Goal: Information Seeking & Learning: Find specific fact

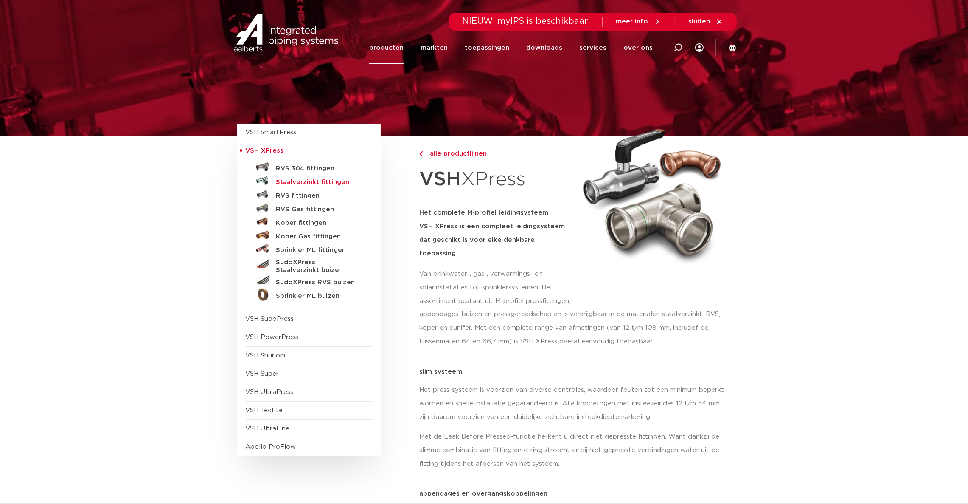
click at [313, 180] on h5 "Staalverzinkt fittingen" at bounding box center [318, 182] width 84 height 8
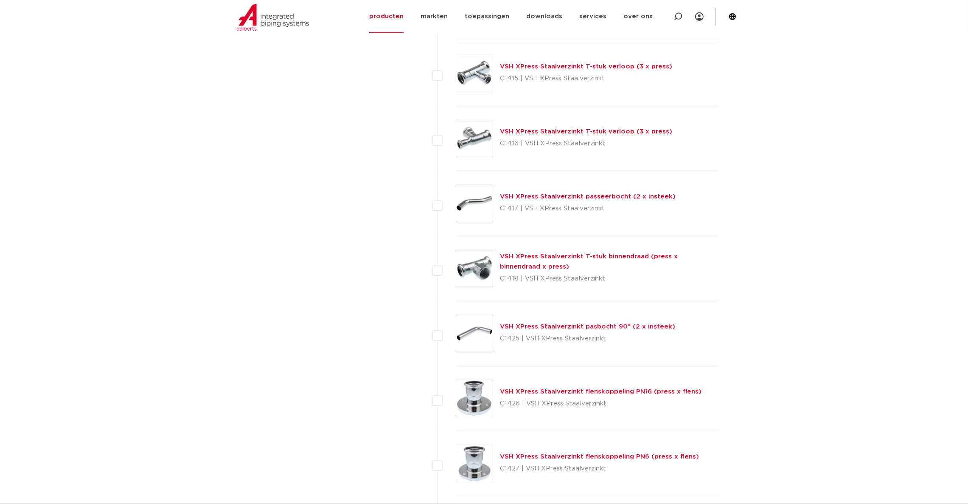
scroll to position [935, 0]
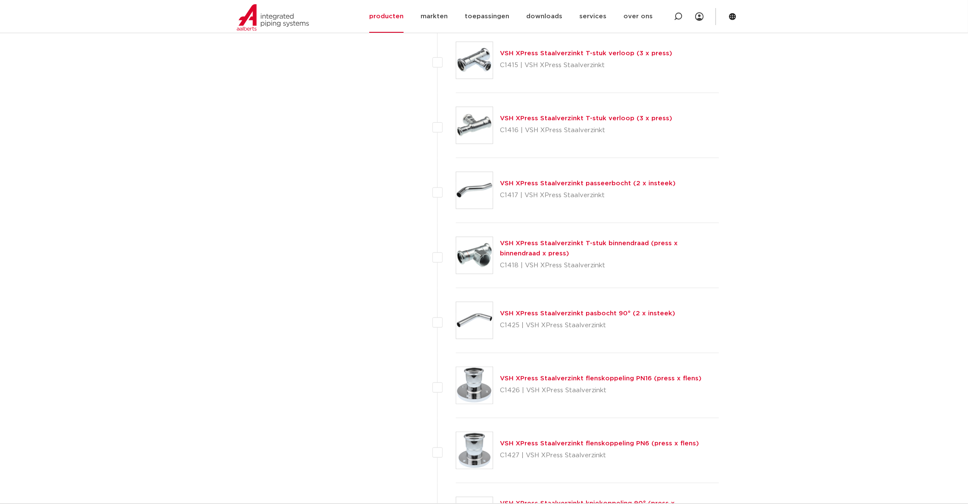
click at [591, 245] on link "VSH XPress Staalverzinkt T-stuk binnendraad (press x binnendraad x press)" at bounding box center [589, 248] width 178 height 17
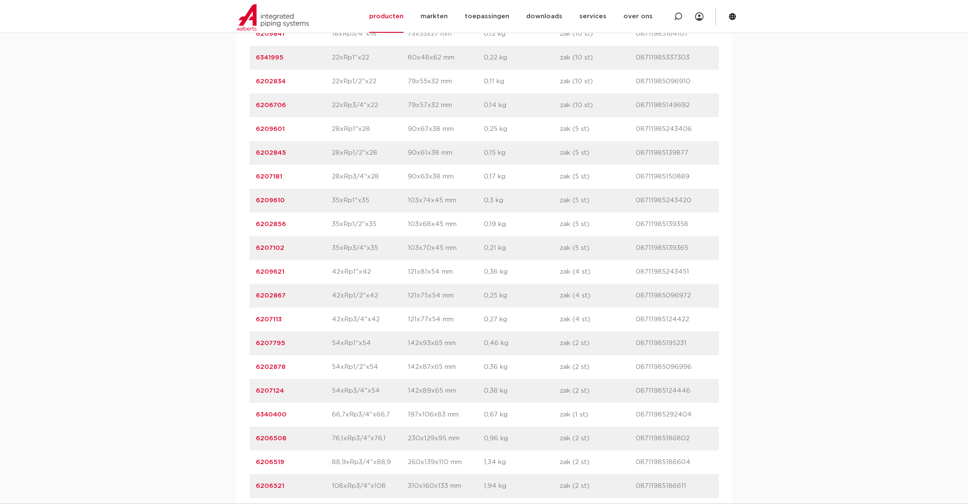
scroll to position [700, 0]
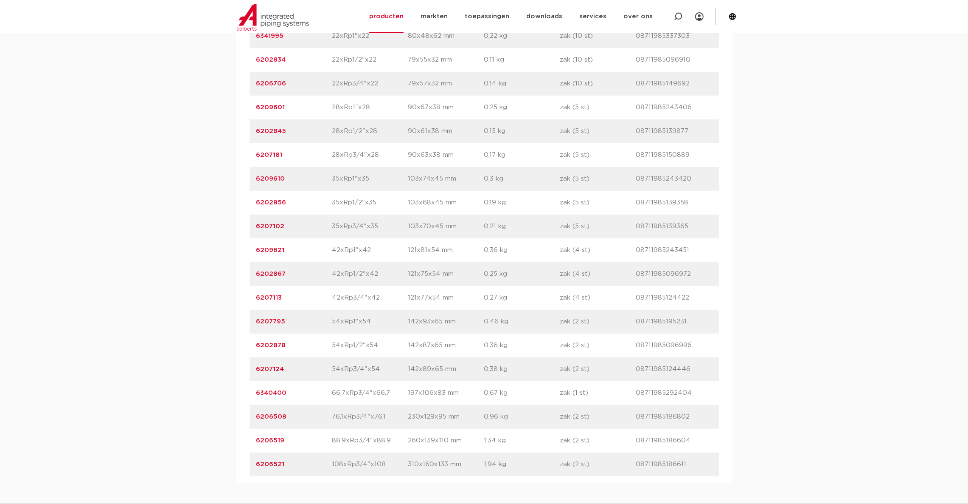
drag, startPoint x: 287, startPoint y: 317, endPoint x: 254, endPoint y: 319, distance: 33.6
click at [254, 310] on div "artikelnummer 6207113 afmeting 42xRp3/4"x42 [GEOGRAPHIC_DATA] 121x77x54 mm gewi…" at bounding box center [485, 298] width 470 height 24
copy link "6207113"
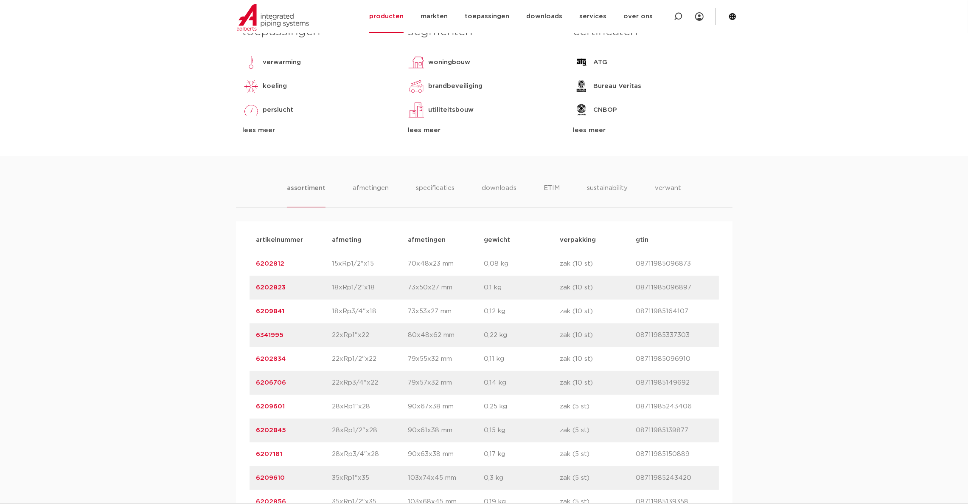
scroll to position [382, 0]
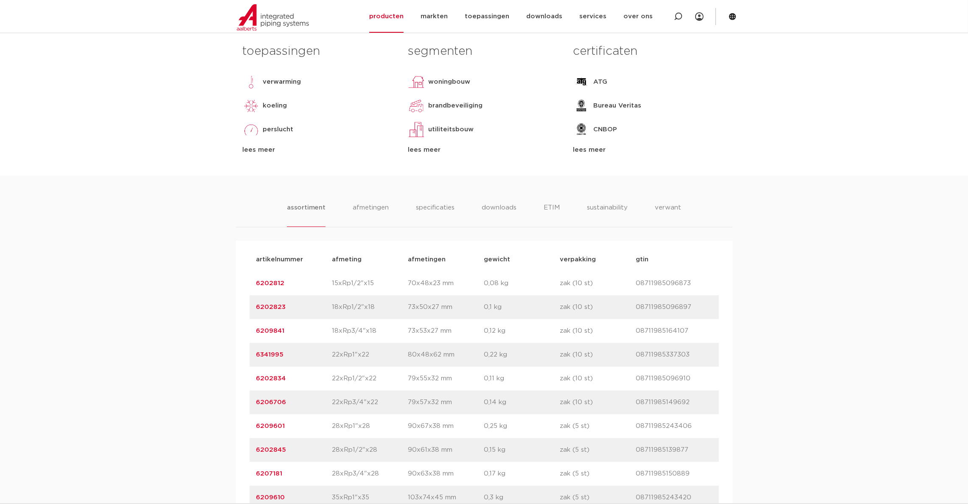
click at [346, 343] on div "artikelnummer 6209841 afmeting 18xRp3/4"x18 afmetingen 73x53x27 mm gewicht 0,12…" at bounding box center [485, 331] width 470 height 24
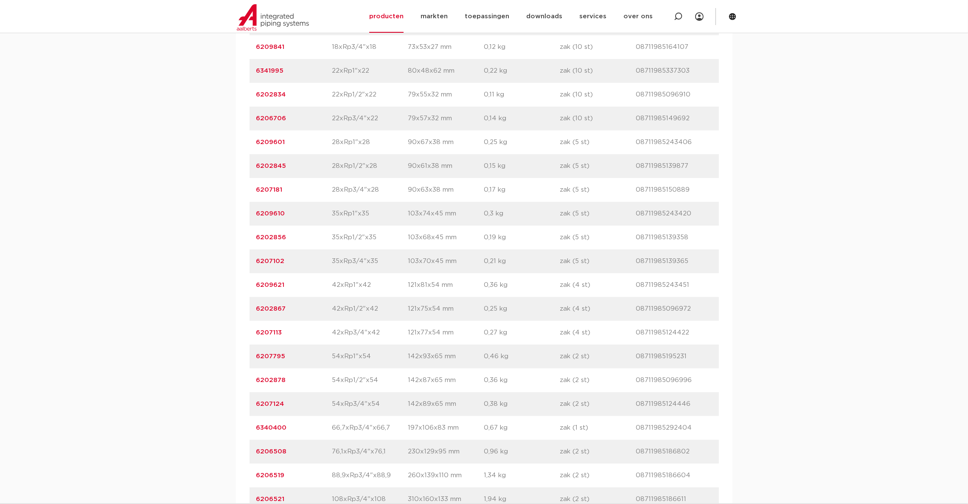
scroll to position [700, 0]
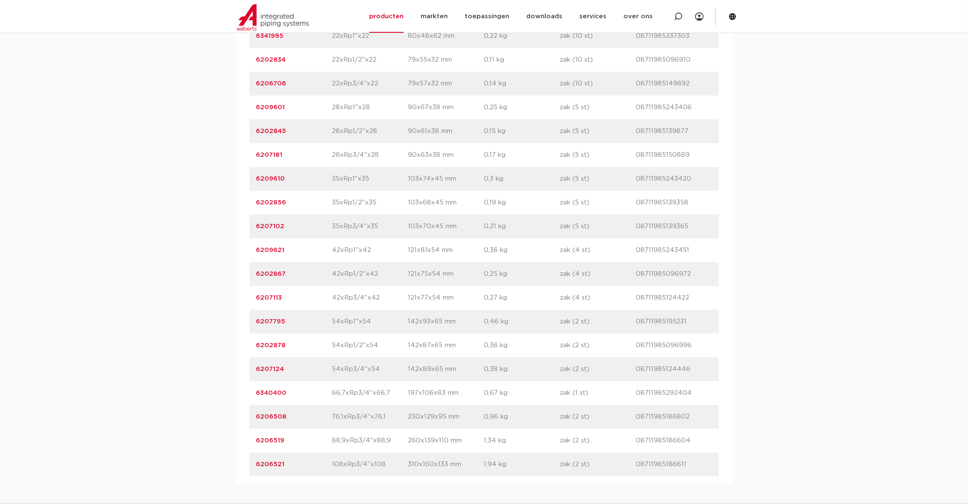
drag, startPoint x: 306, startPoint y: 389, endPoint x: 250, endPoint y: 389, distance: 56.0
click at [250, 381] on div "artikelnummer 6207124 afmeting 54xRp3/4"x54 afmetingen 142x89x65 mm gewicht 0,3…" at bounding box center [485, 369] width 470 height 24
copy link "6207124"
click at [325, 279] on p "6202867" at bounding box center [294, 274] width 76 height 10
drag, startPoint x: 295, startPoint y: 249, endPoint x: 223, endPoint y: 239, distance: 72.5
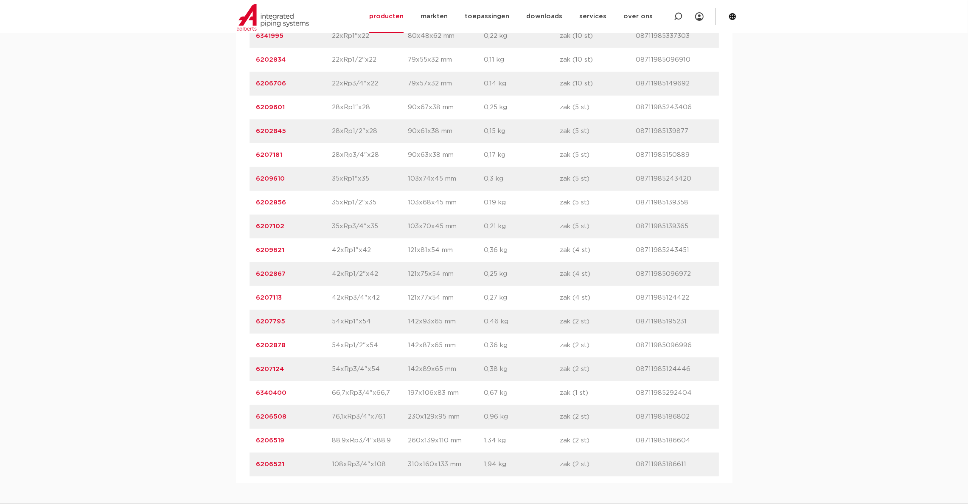
click at [223, 239] on div "assortiment afmetingen specificaties downloads ETIM sustainability verwant asso…" at bounding box center [484, 170] width 968 height 626
copy link "6207102"
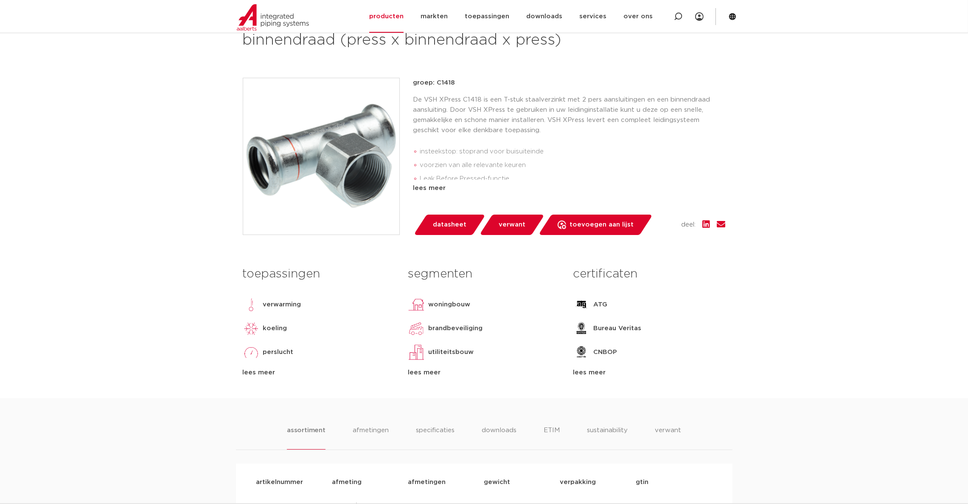
scroll to position [64, 0]
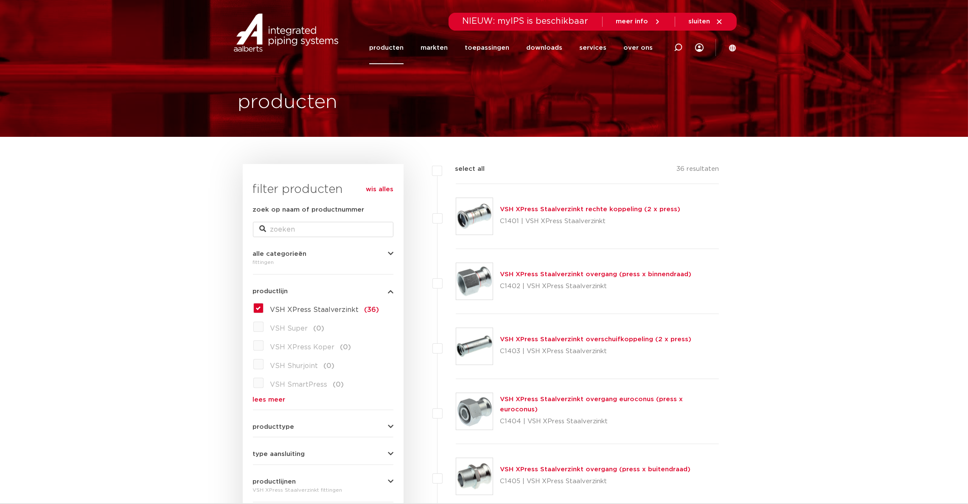
click at [537, 208] on link "VSH XPress Staalverzinkt rechte koppeling (2 x press)" at bounding box center [590, 209] width 180 height 6
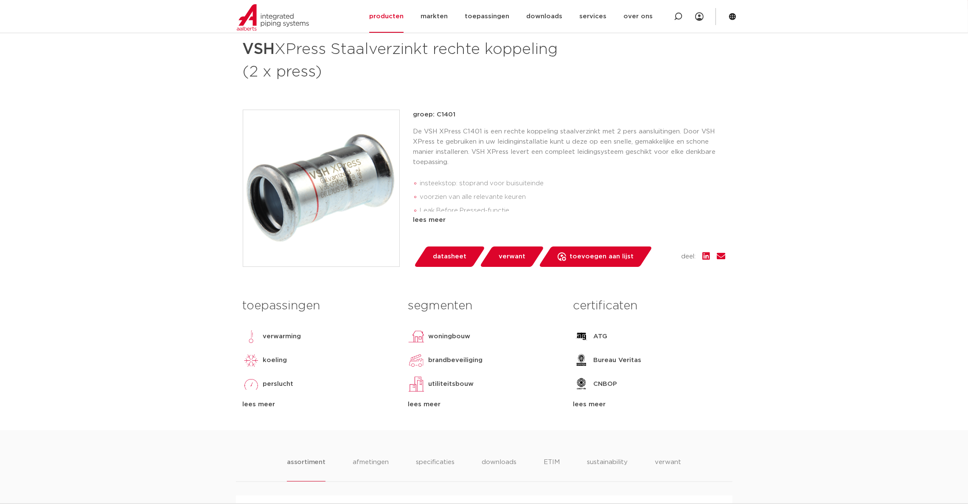
scroll to position [191, 0]
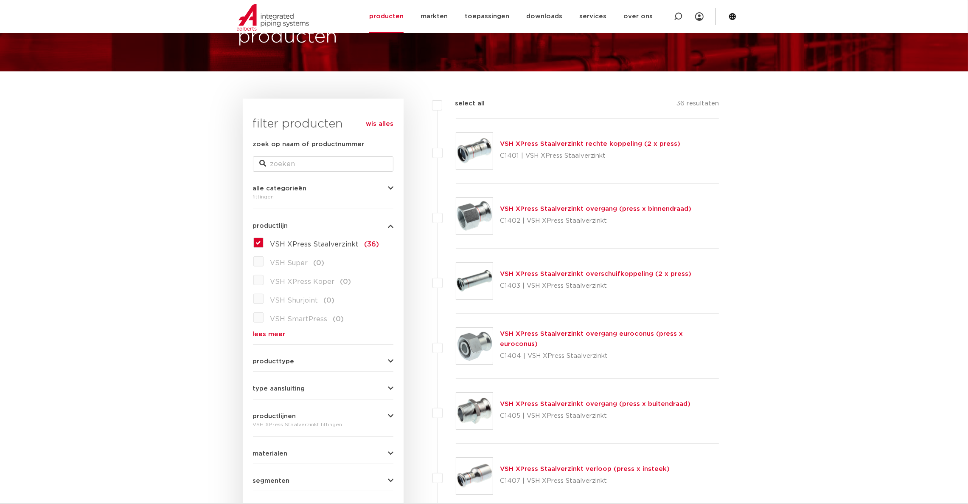
scroll to position [64, 0]
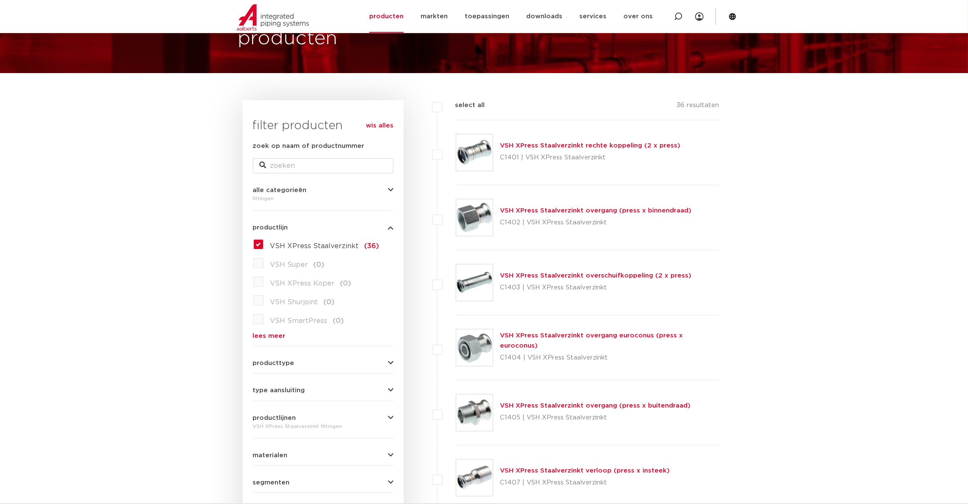
click at [594, 278] on link "VSH XPress Staalverzinkt overschuifkoppeling (2 x press)" at bounding box center [595, 275] width 191 height 6
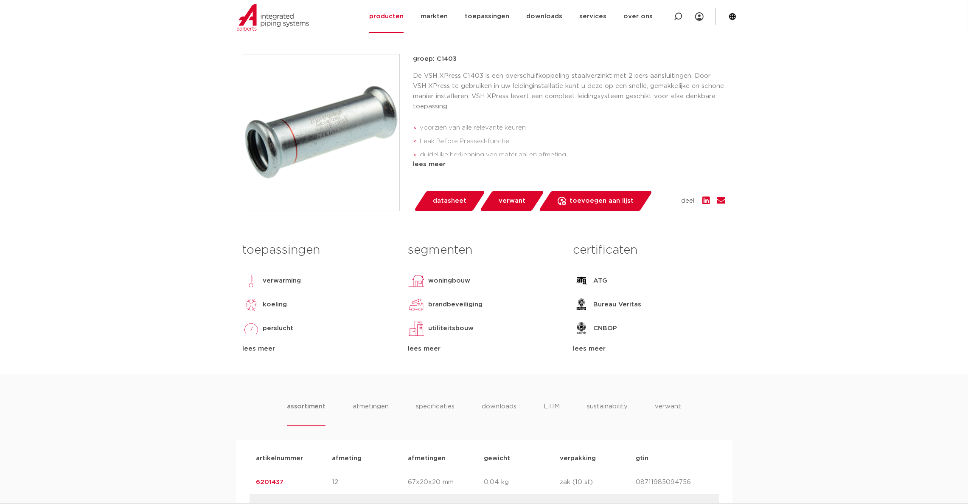
scroll to position [509, 0]
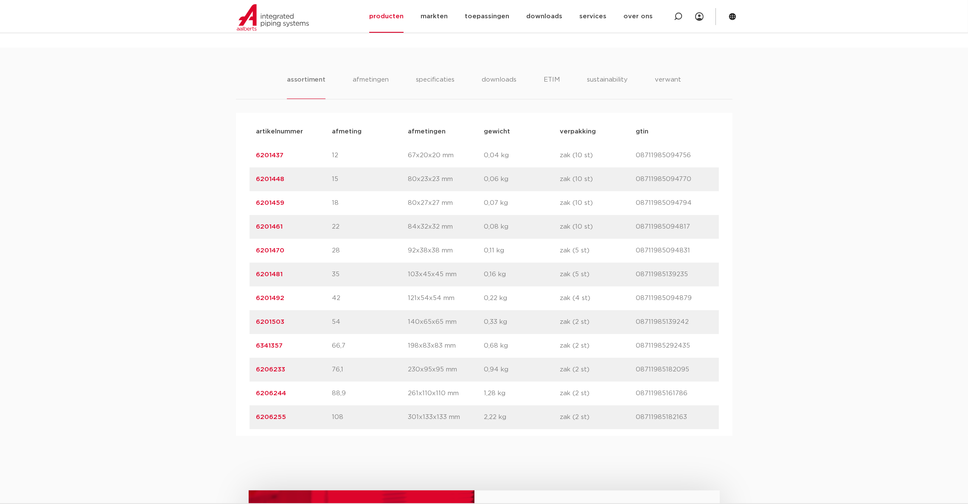
drag, startPoint x: 265, startPoint y: 346, endPoint x: 250, endPoint y: 346, distance: 15.3
click at [250, 346] on div "artikelnummer 6341357 afmeting 66,7 [GEOGRAPHIC_DATA] 198x83x83 mm gewicht 0,68…" at bounding box center [485, 346] width 470 height 24
copy link "6341357"
drag, startPoint x: 289, startPoint y: 322, endPoint x: 241, endPoint y: 317, distance: 48.2
click at [241, 317] on div "artikelnummer afmeting [GEOGRAPHIC_DATA] gewicht verpakking gtin artikelnummer …" at bounding box center [484, 274] width 497 height 323
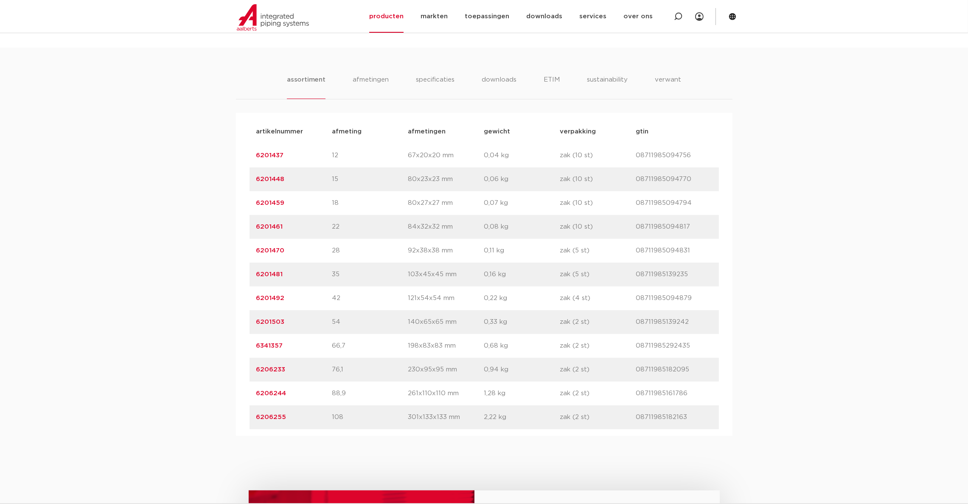
copy link "6201503"
click at [178, 206] on div "assortiment [GEOGRAPHIC_DATA] specificaties downloads ETIM sustainability verwa…" at bounding box center [484, 242] width 968 height 388
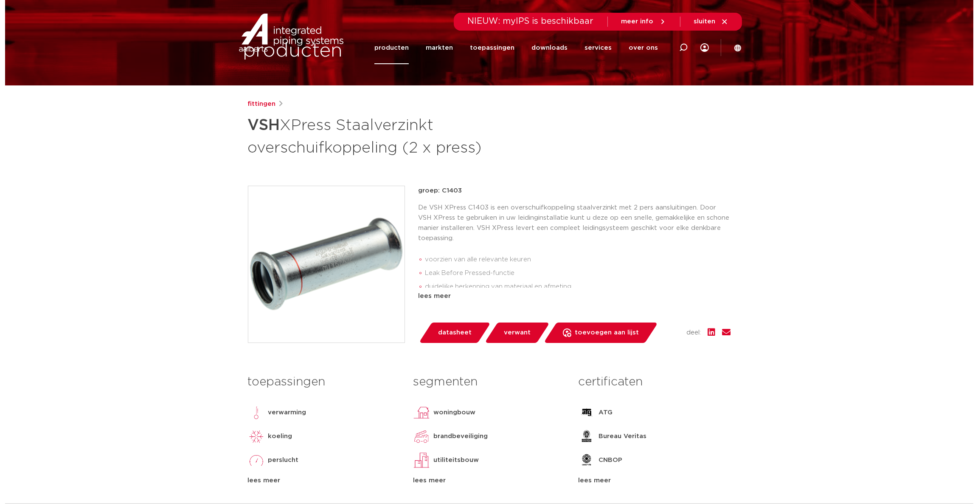
scroll to position [0, 0]
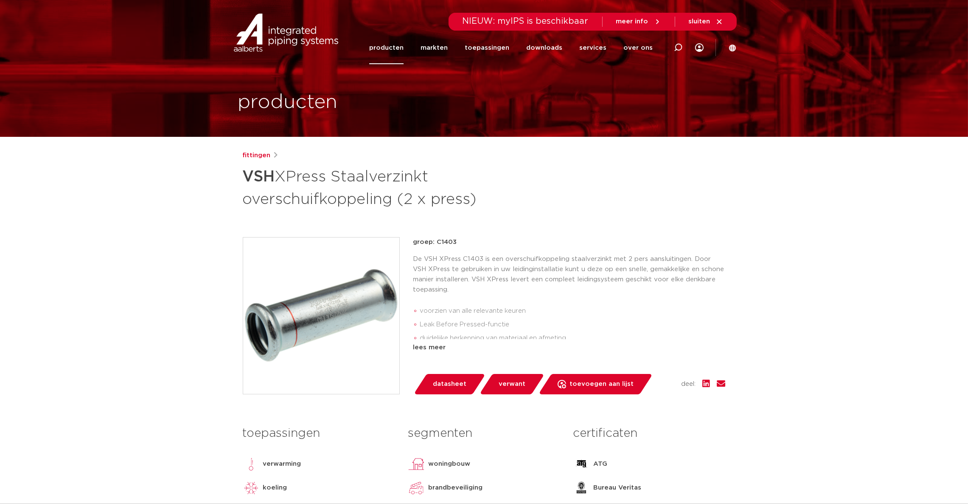
click at [737, 44] on section "Zoeken NIEUW: myIPS is beschikbaar meer info sluiten producten markten toepassi…" at bounding box center [484, 32] width 968 height 65
click at [735, 47] on icon at bounding box center [732, 47] width 7 height 7
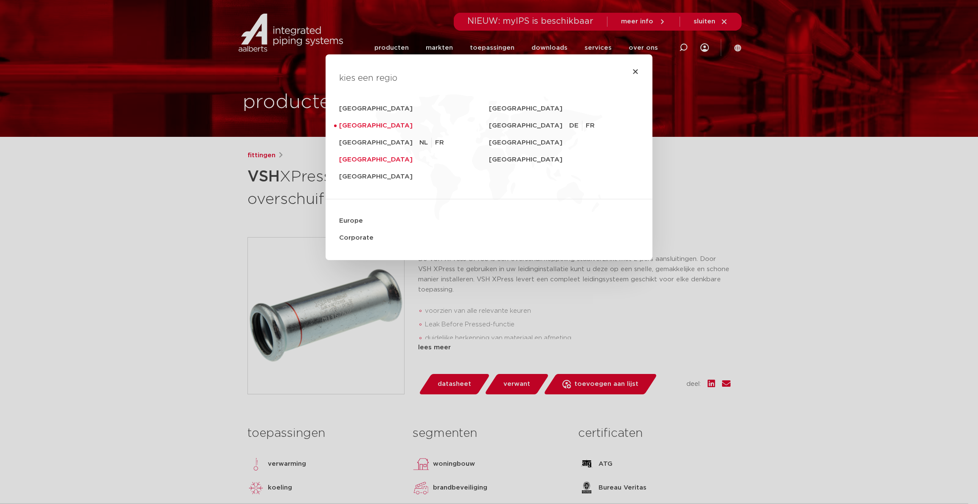
click at [345, 159] on link "[GEOGRAPHIC_DATA]" at bounding box center [414, 159] width 150 height 17
